Goal: Download file/media

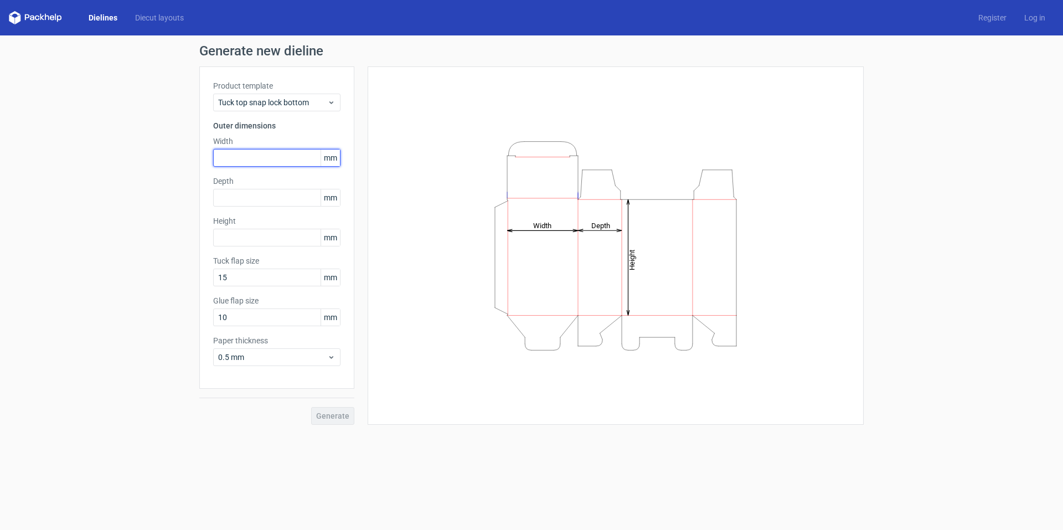
click at [286, 155] on input "text" at bounding box center [276, 158] width 127 height 18
click at [269, 155] on input "text" at bounding box center [276, 158] width 127 height 18
type input "215"
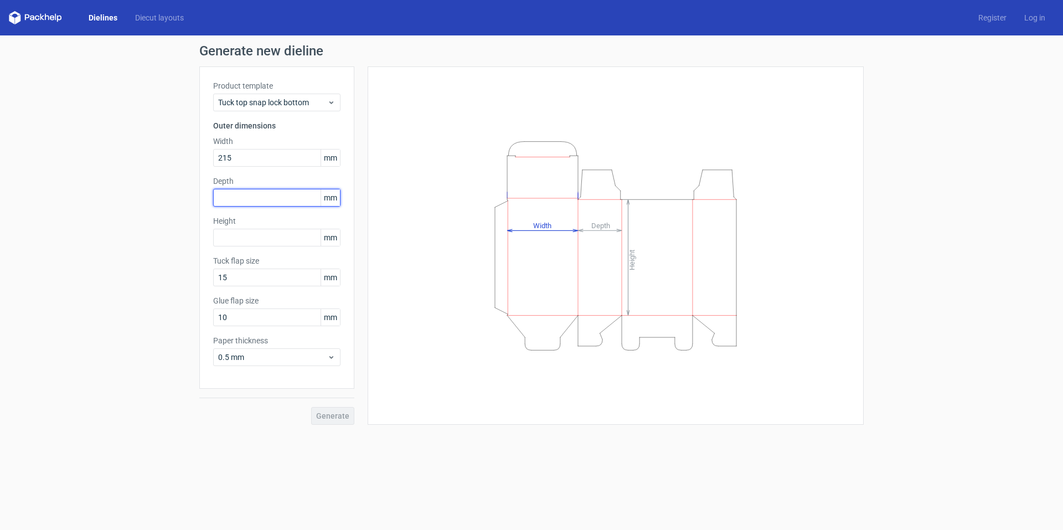
click at [264, 203] on input "text" at bounding box center [276, 198] width 127 height 18
type input "105"
click at [259, 236] on input "text" at bounding box center [276, 238] width 127 height 18
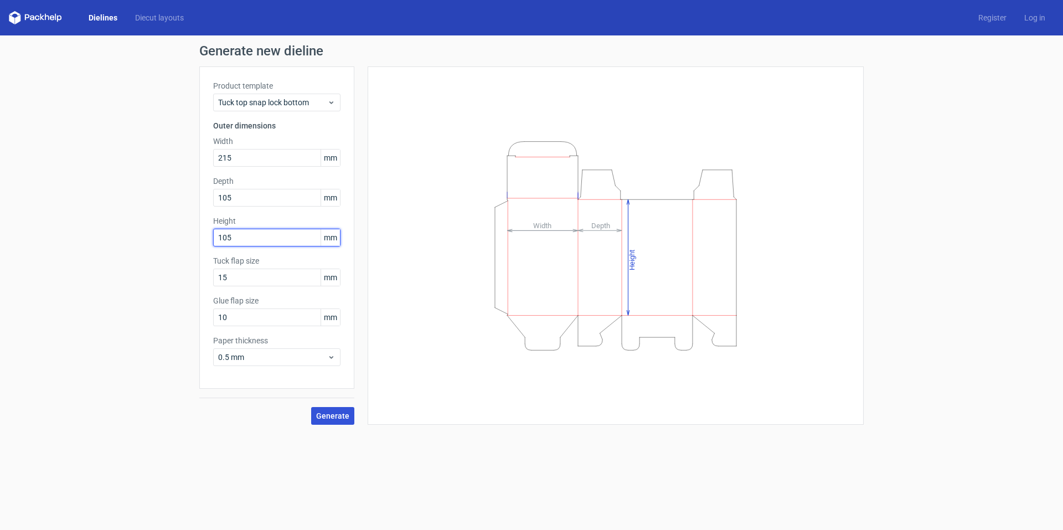
type input "105"
click at [336, 416] on span "Generate" at bounding box center [332, 416] width 33 height 8
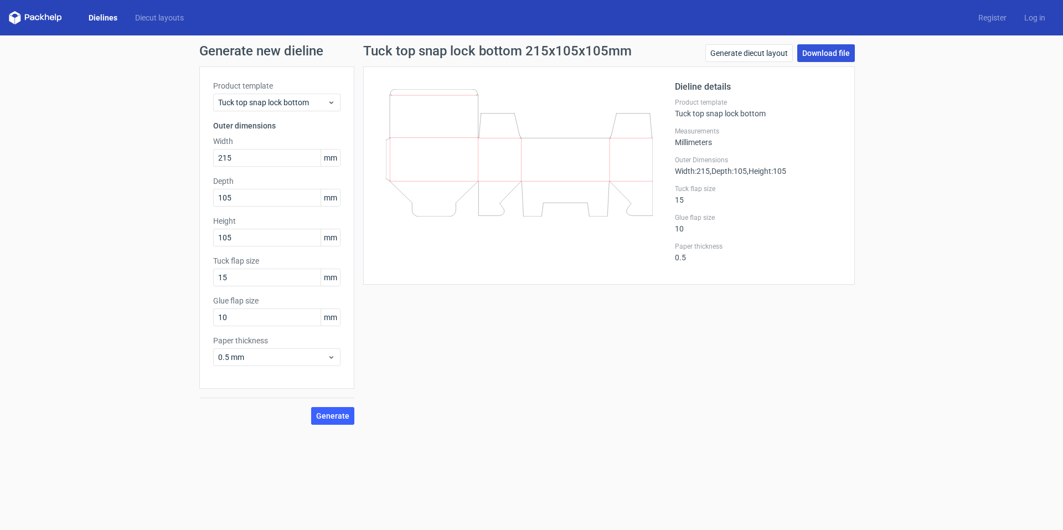
click at [831, 51] on link "Download file" at bounding box center [827, 53] width 58 height 18
